Goal: Task Accomplishment & Management: Manage account settings

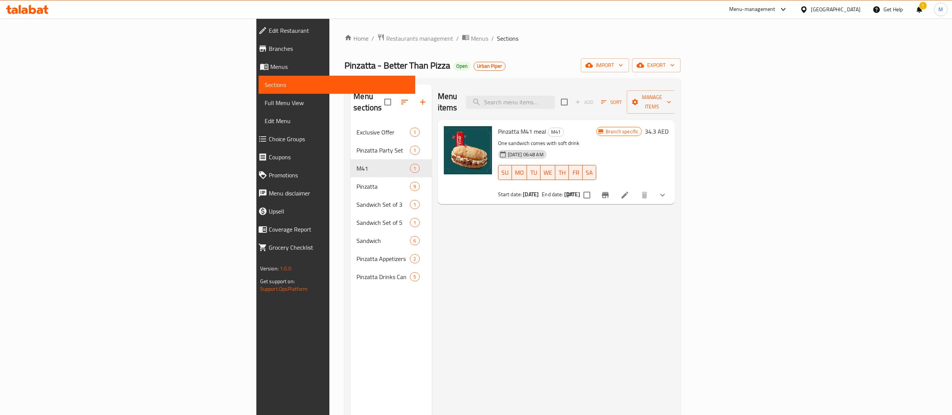
click at [386, 35] on span "Restaurants management" at bounding box center [419, 38] width 67 height 9
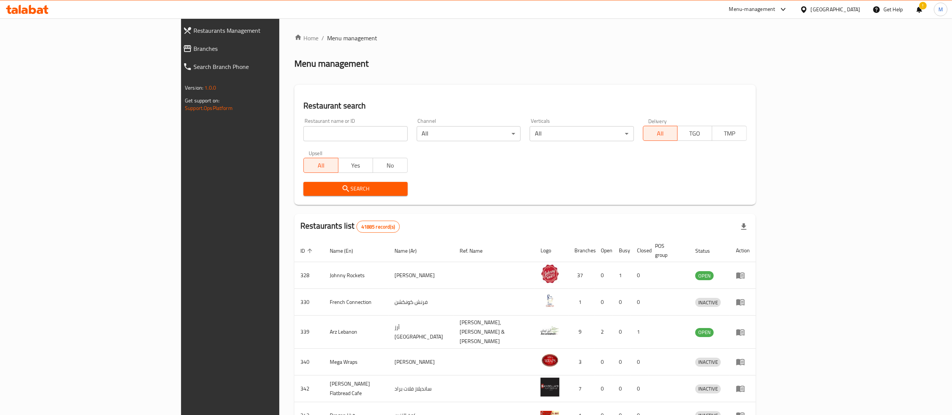
click at [303, 129] on input "search" at bounding box center [355, 133] width 104 height 15
type input "al ammor"
click button "Search" at bounding box center [355, 189] width 104 height 14
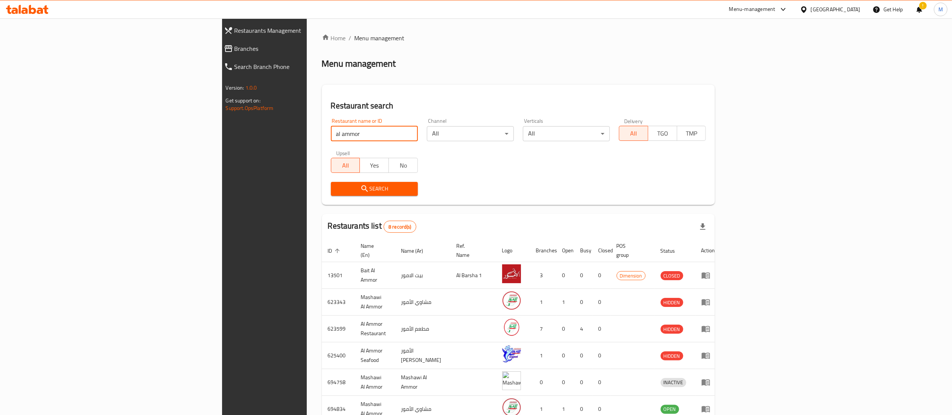
scroll to position [93, 0]
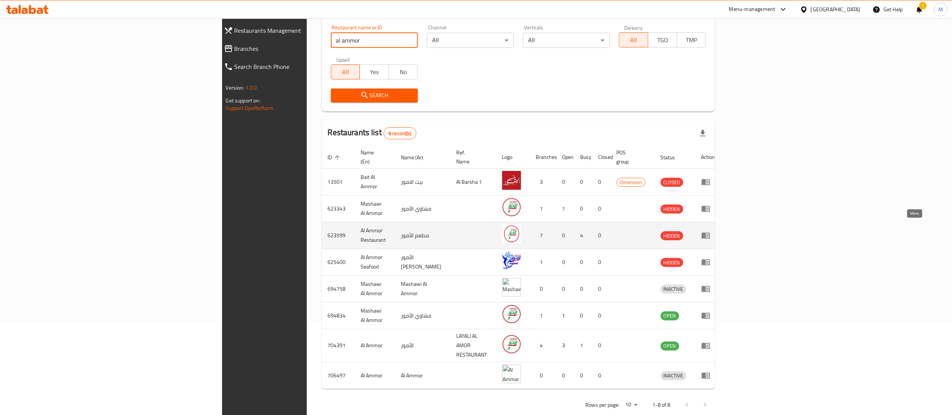
click at [710, 233] on icon "enhanced table" at bounding box center [706, 236] width 8 height 6
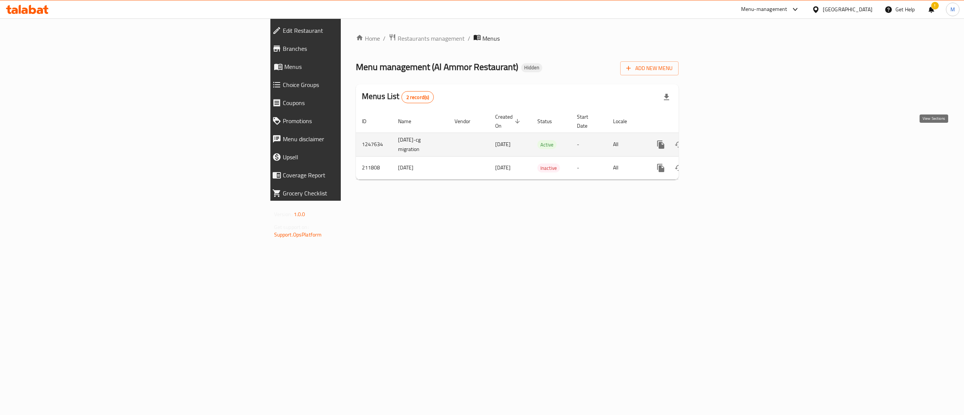
click at [724, 144] on link "enhanced table" at bounding box center [715, 145] width 18 height 18
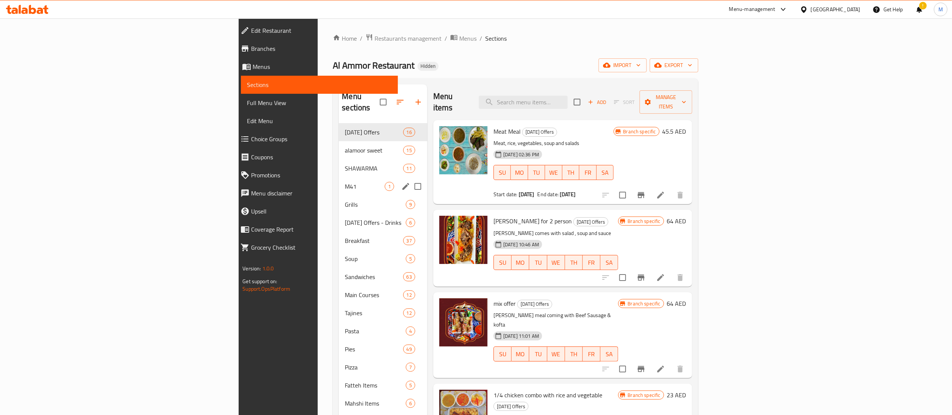
click at [339, 177] on div "M41 1" at bounding box center [383, 186] width 88 height 18
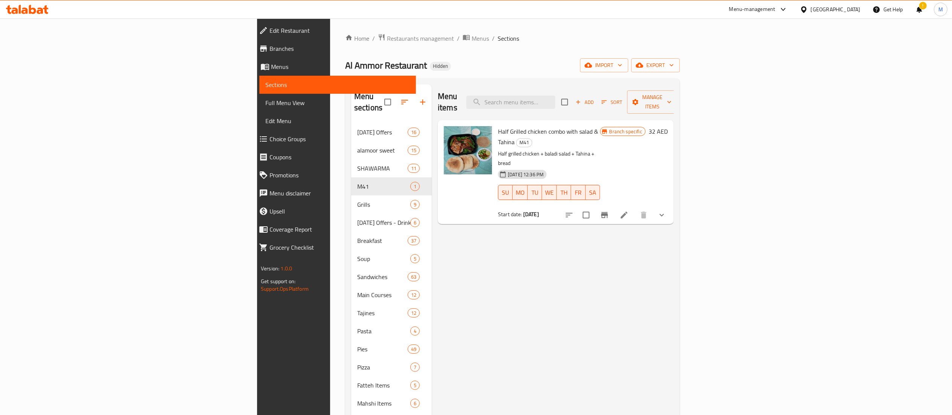
click at [432, 274] on div "Menu items Add Sort Manage items Half Grilled chicken combo with salad & Tahina…" at bounding box center [553, 340] width 242 height 512
click at [387, 35] on span "Restaurants management" at bounding box center [420, 38] width 67 height 9
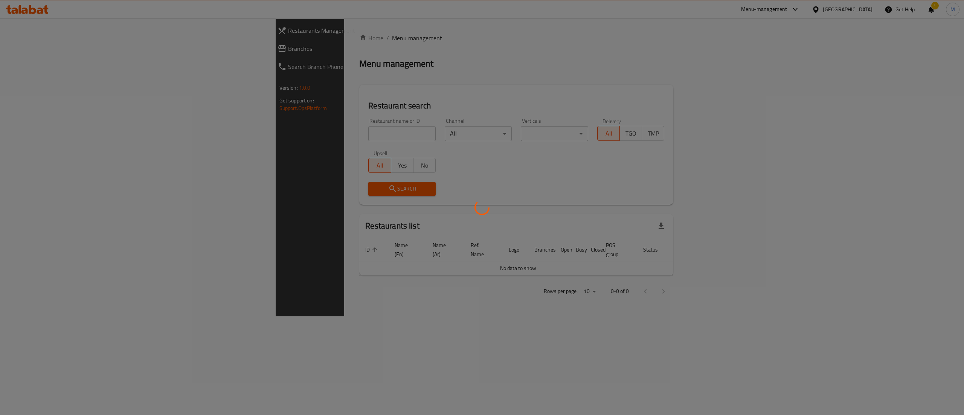
click at [299, 131] on div at bounding box center [482, 207] width 964 height 415
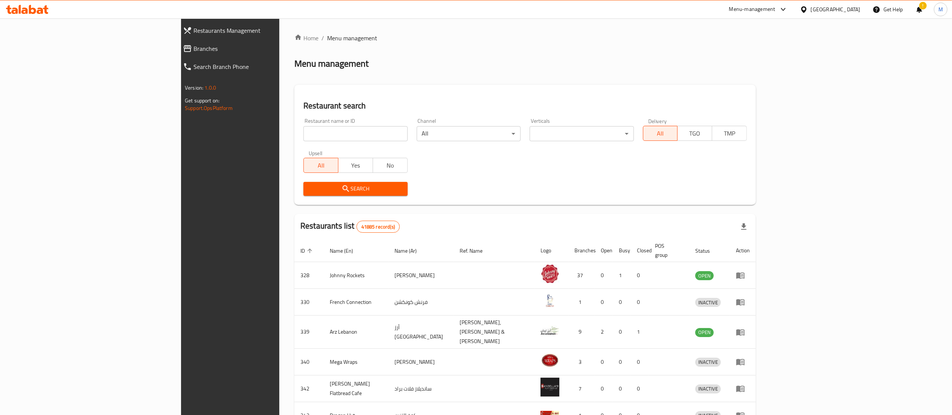
click at [303, 131] on input "search" at bounding box center [355, 133] width 104 height 15
click button "Search" at bounding box center [355, 189] width 104 height 14
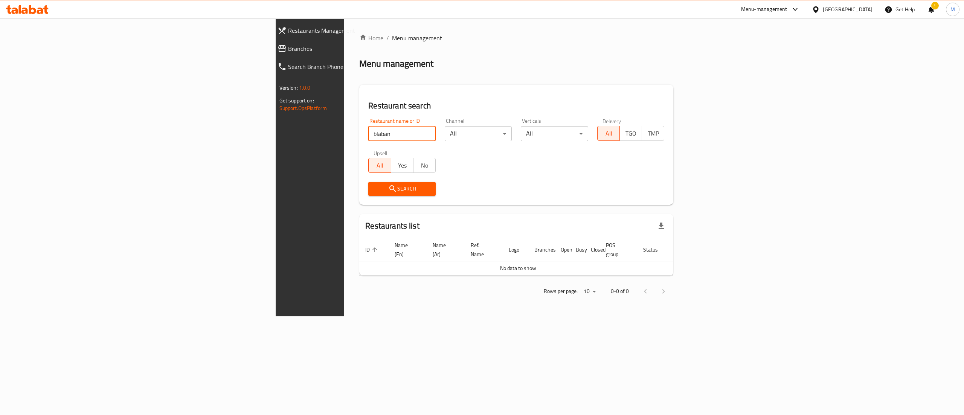
type input "blaban"
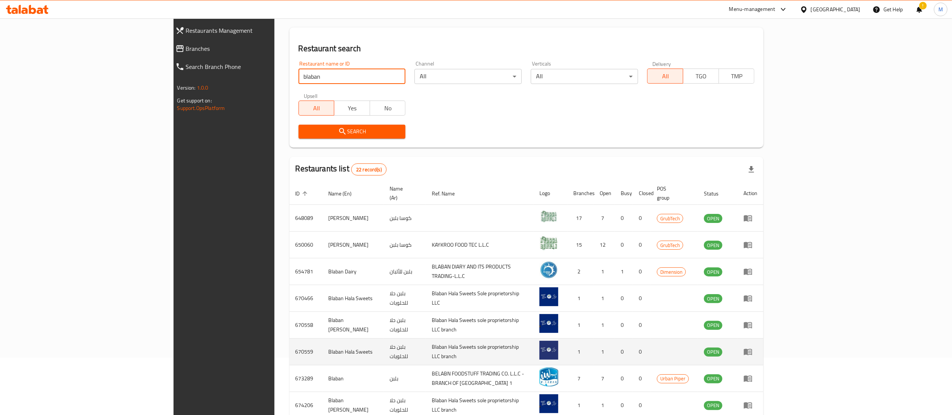
scroll to position [147, 0]
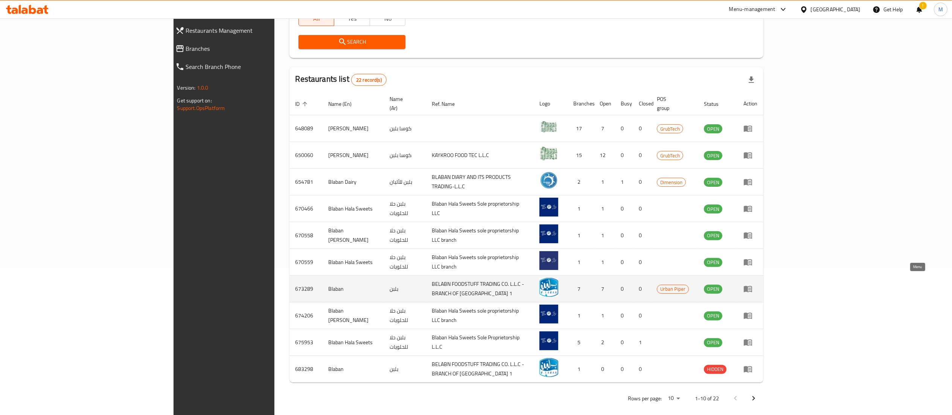
click at [752, 286] on icon "enhanced table" at bounding box center [748, 289] width 8 height 6
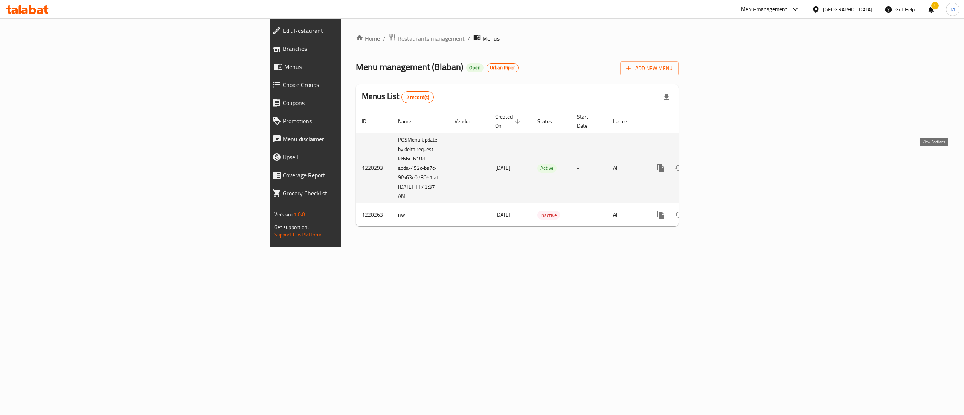
click at [719, 163] on icon "enhanced table" at bounding box center [714, 167] width 9 height 9
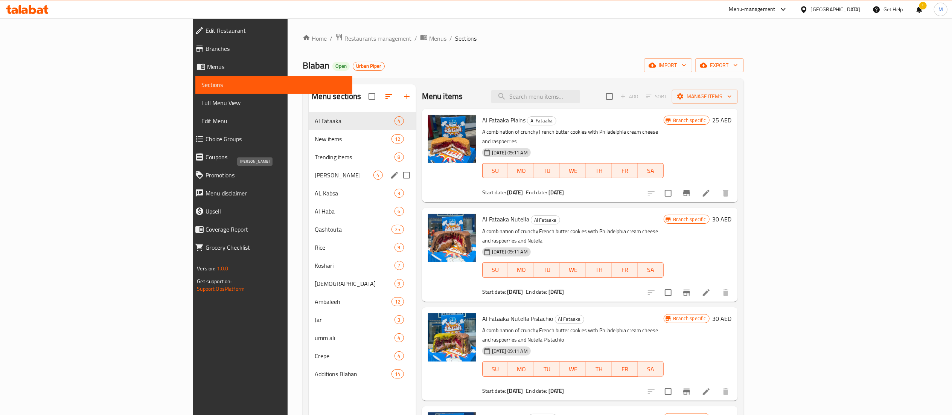
click at [315, 177] on span "Hoba Tito Mambo" at bounding box center [344, 175] width 59 height 9
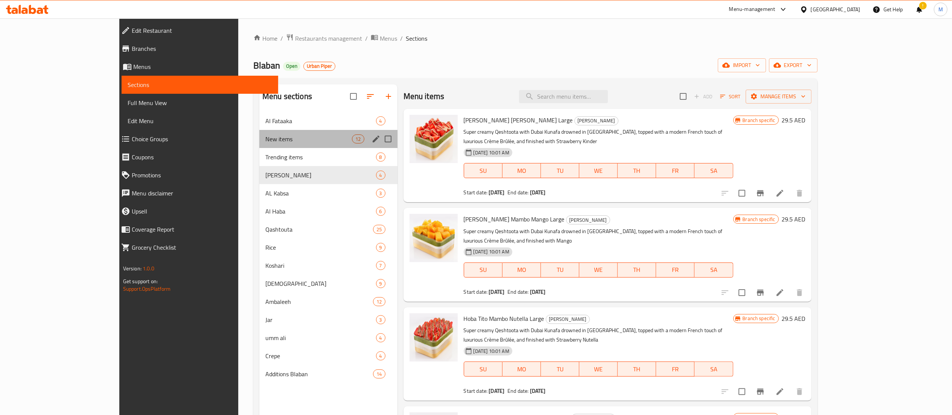
click at [265, 131] on div "New items 12" at bounding box center [328, 139] width 138 height 18
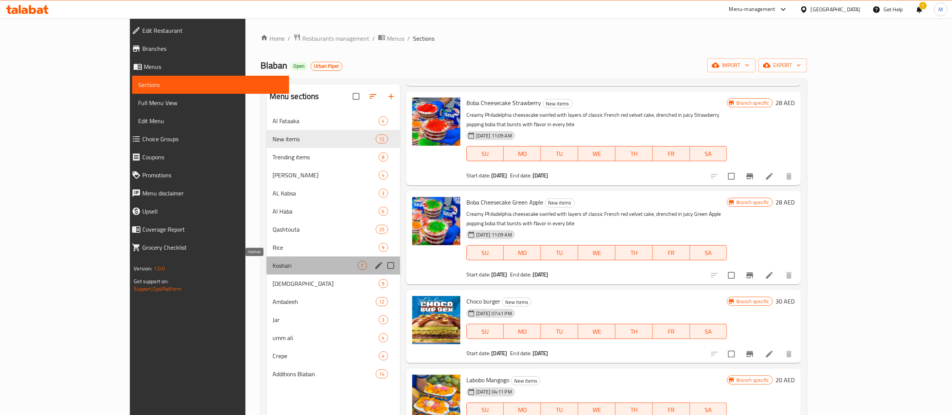
click at [273, 265] on span "Koshari" at bounding box center [315, 265] width 85 height 9
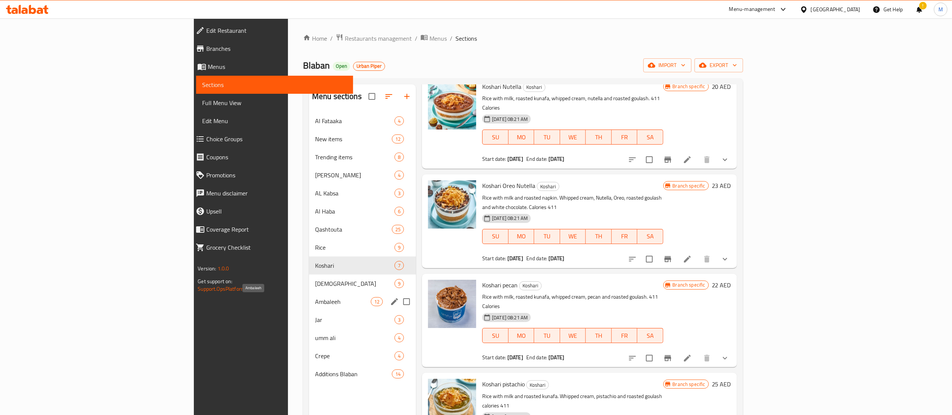
click at [315, 300] on span "Ambaleeh" at bounding box center [343, 301] width 56 height 9
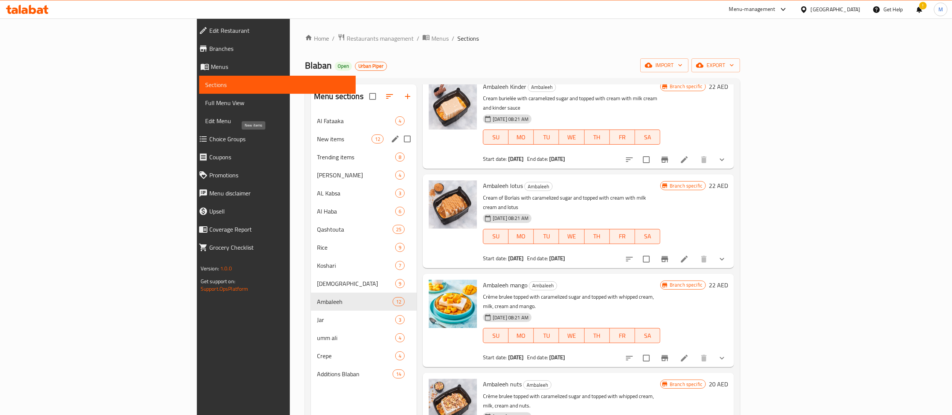
click at [317, 142] on span "New items" at bounding box center [344, 138] width 55 height 9
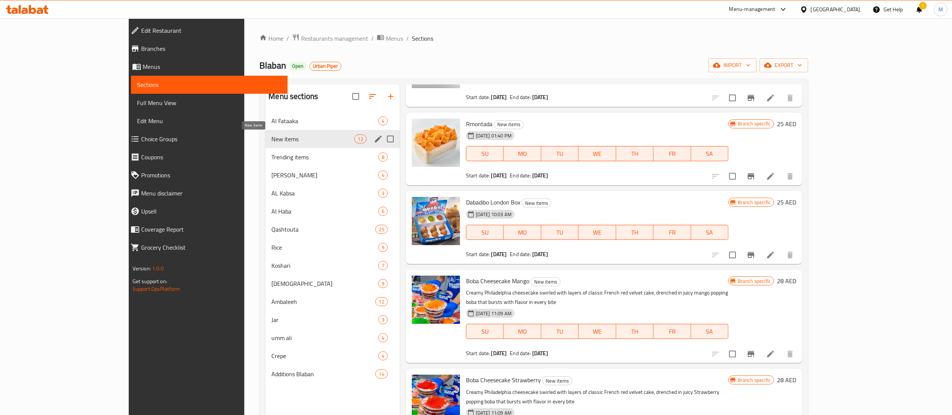
click at [271, 160] on span "Trending items" at bounding box center [324, 156] width 107 height 9
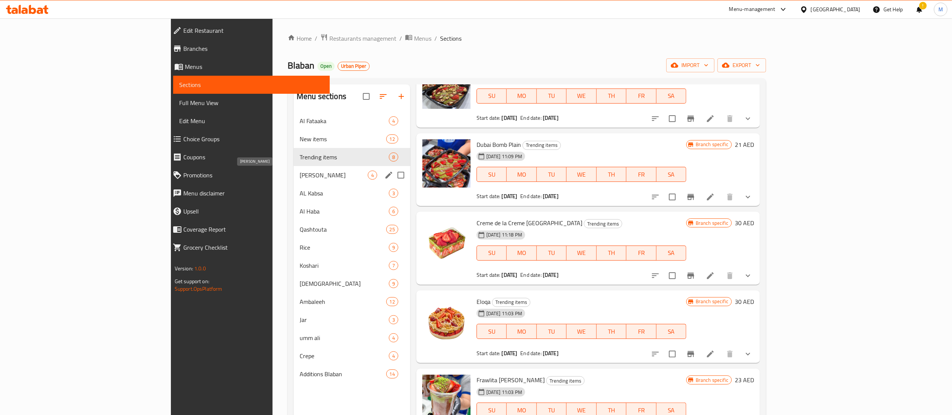
click at [300, 179] on span "Hoba Tito Mambo" at bounding box center [334, 175] width 68 height 9
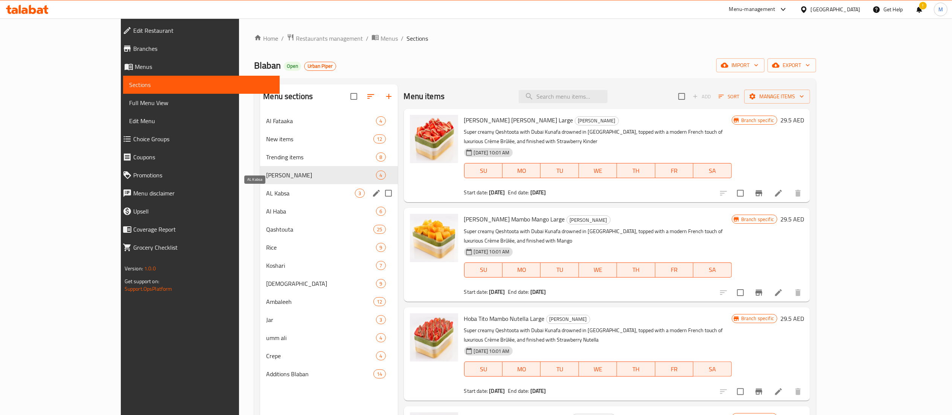
click at [266, 197] on span "AL Kabsa" at bounding box center [310, 193] width 89 height 9
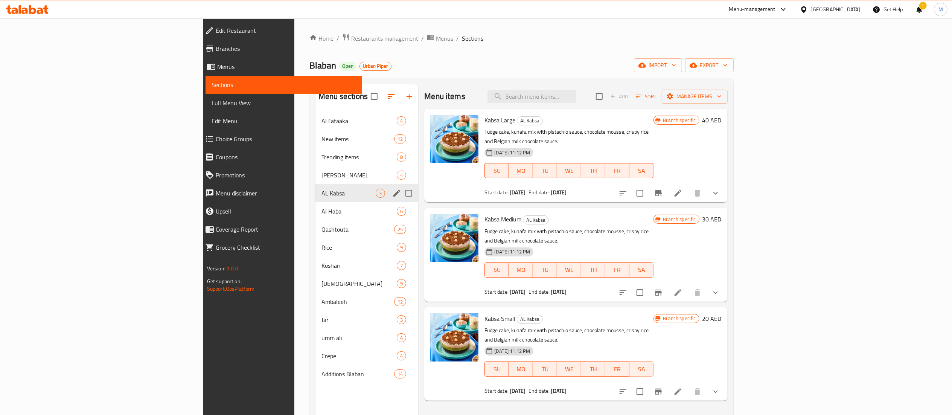
click at [322, 210] on span "Al Haba" at bounding box center [360, 211] width 76 height 9
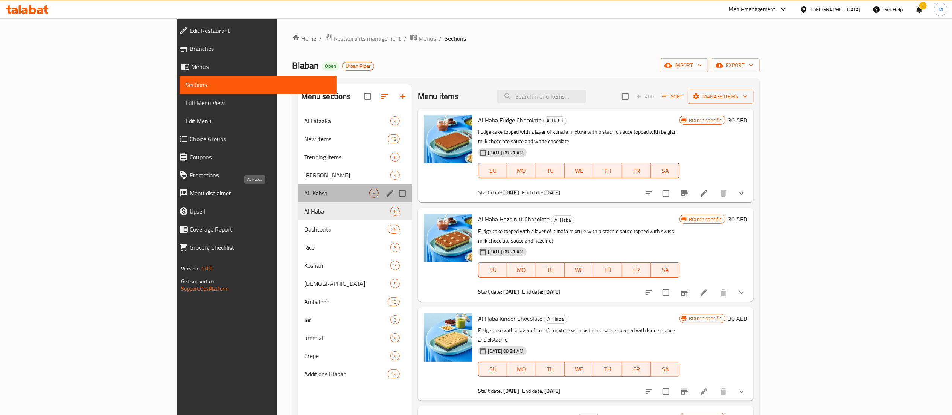
click at [304, 197] on span "AL Kabsa" at bounding box center [336, 193] width 65 height 9
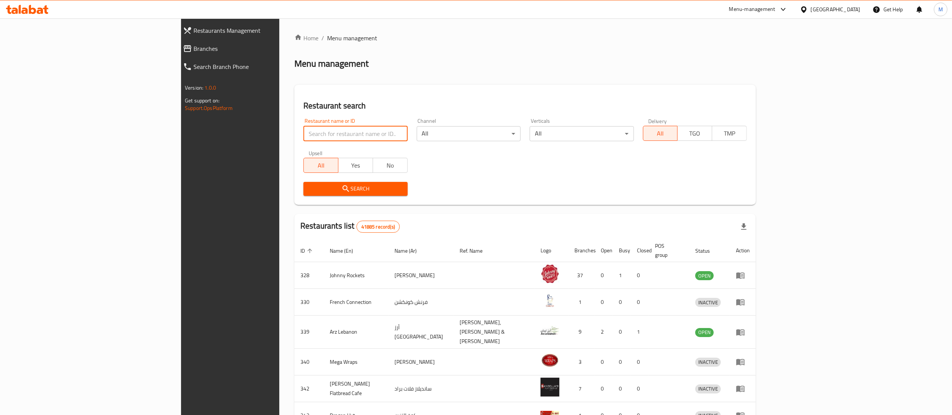
click at [303, 133] on input "search" at bounding box center [355, 133] width 104 height 15
type input "al ammor"
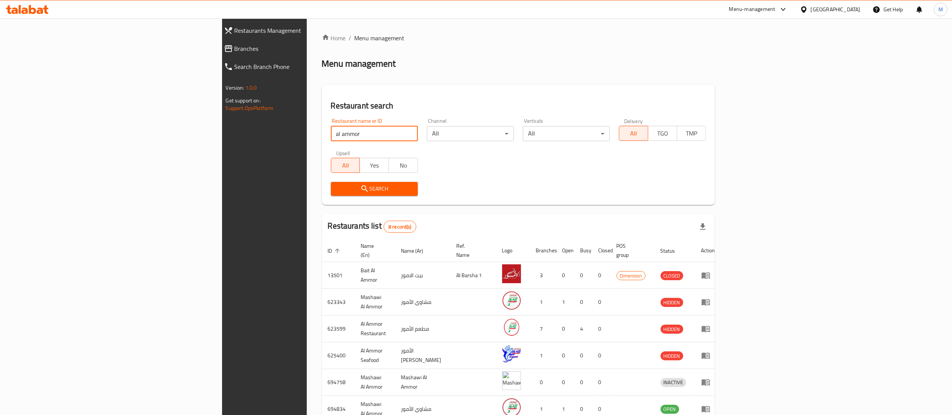
scroll to position [93, 0]
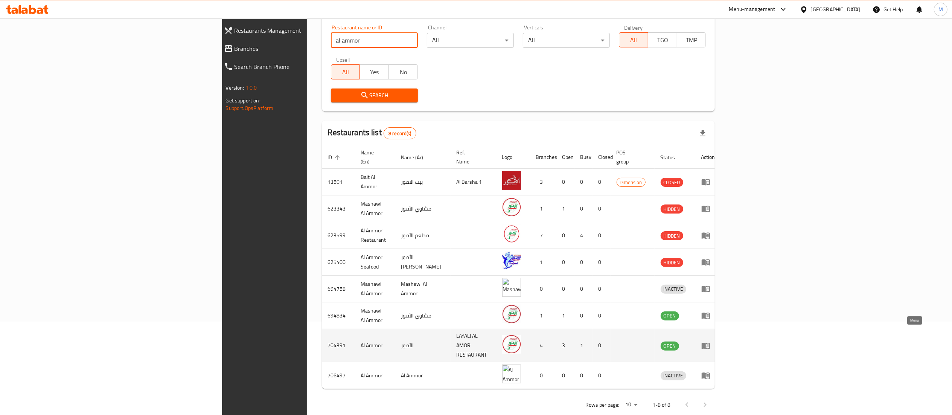
click at [710, 341] on icon "enhanced table" at bounding box center [705, 345] width 9 height 9
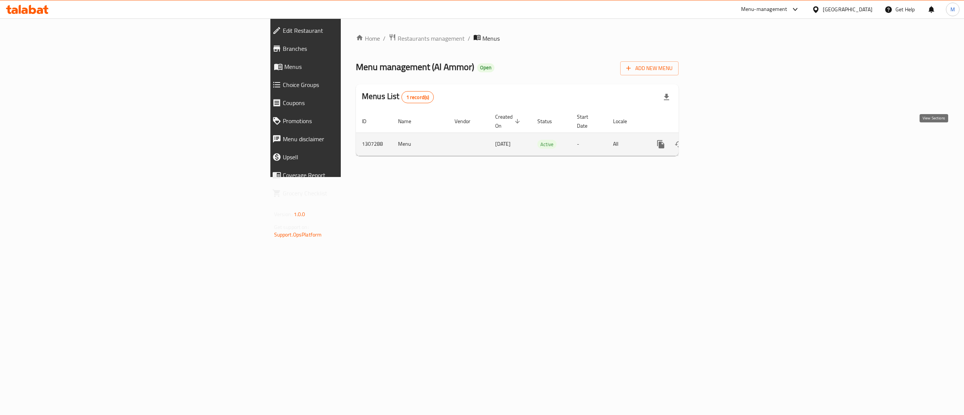
click at [719, 141] on icon "enhanced table" at bounding box center [714, 144] width 9 height 9
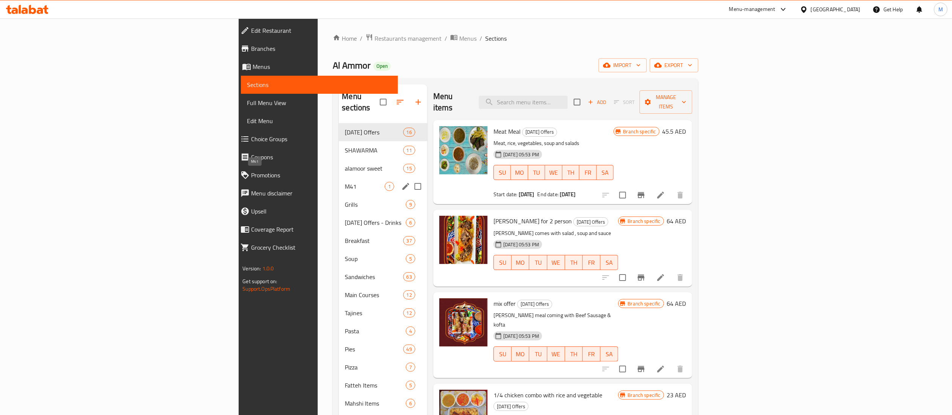
click at [345, 182] on span "M41" at bounding box center [365, 186] width 40 height 9
